Goal: Go to known website: Access a specific website the user already knows

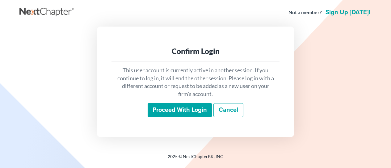
click at [195, 108] on input "Proceed with login" at bounding box center [180, 110] width 64 height 14
